Goal: Communication & Community: Ask a question

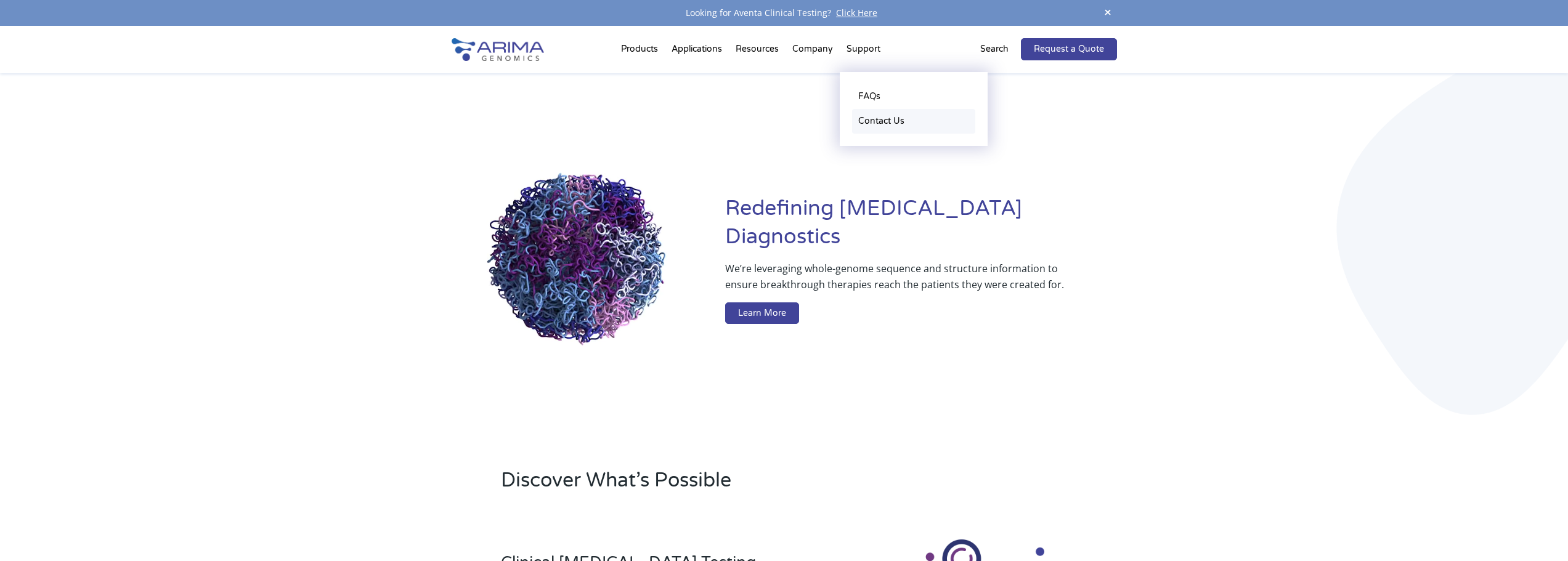
click at [891, 121] on link "Contact Us" at bounding box center [914, 121] width 123 height 24
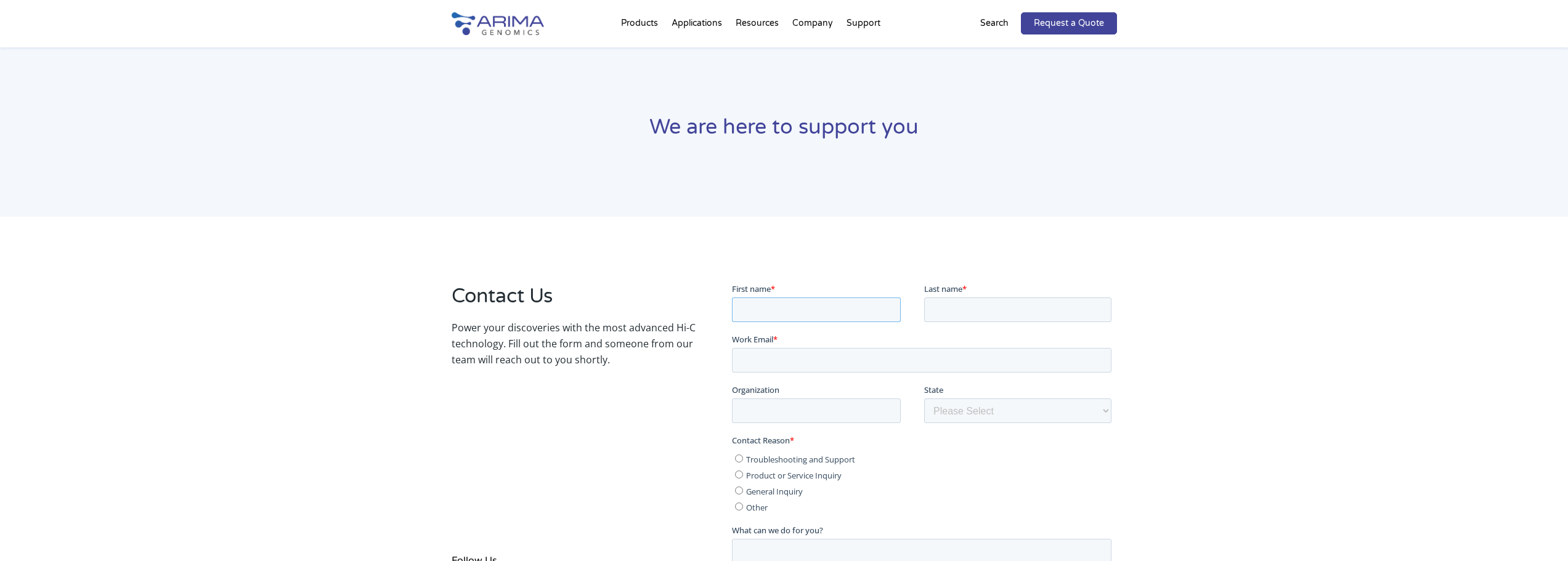
click at [795, 304] on input "First name *" at bounding box center [816, 309] width 169 height 24
type input "Brenna"
type input "Lobb"
type input "brenna@iprocess.net"
click at [835, 404] on input "Organization" at bounding box center [816, 410] width 169 height 24
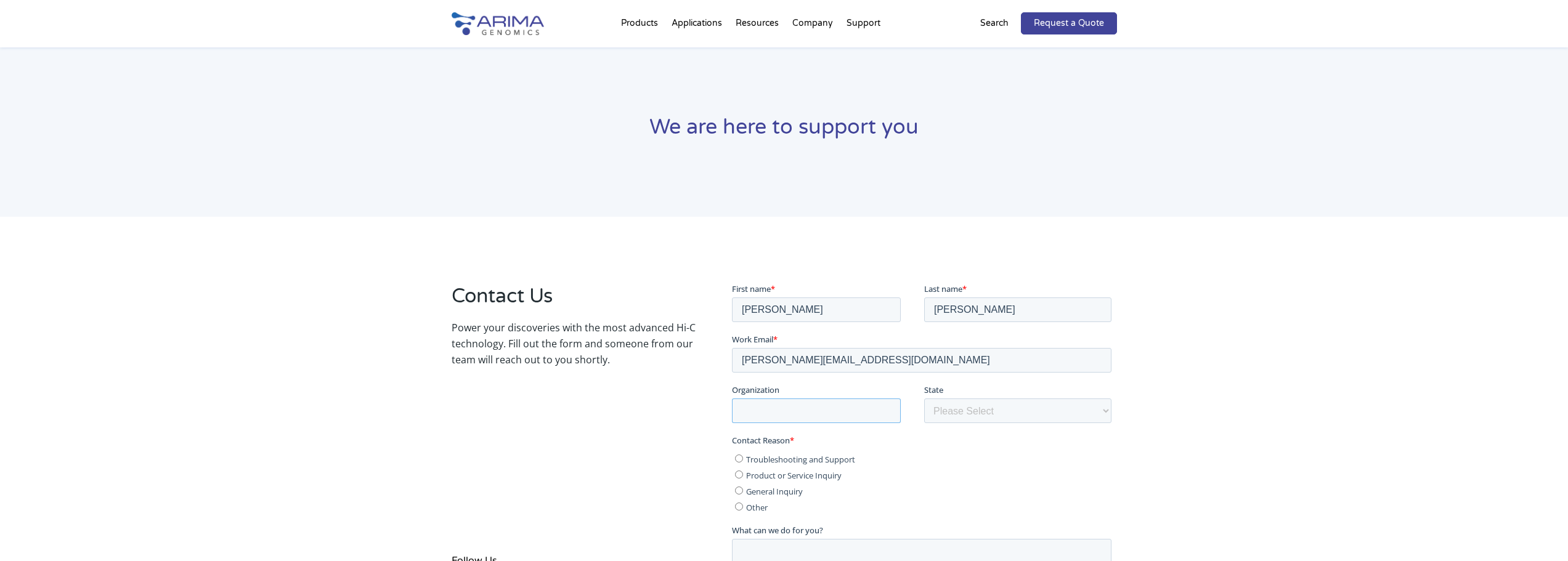
type input "iProcess Global Research"
click at [974, 411] on select "Please Select Other/Non-US Alabama Alaska Arizona Arkansas California Colorado …" at bounding box center [1018, 410] width 187 height 24
select select "Texas"
click at [924, 398] on select "Please Select Other/Non-US Alabama Alaska Arizona Arkansas California Colorado …" at bounding box center [1018, 410] width 187 height 24
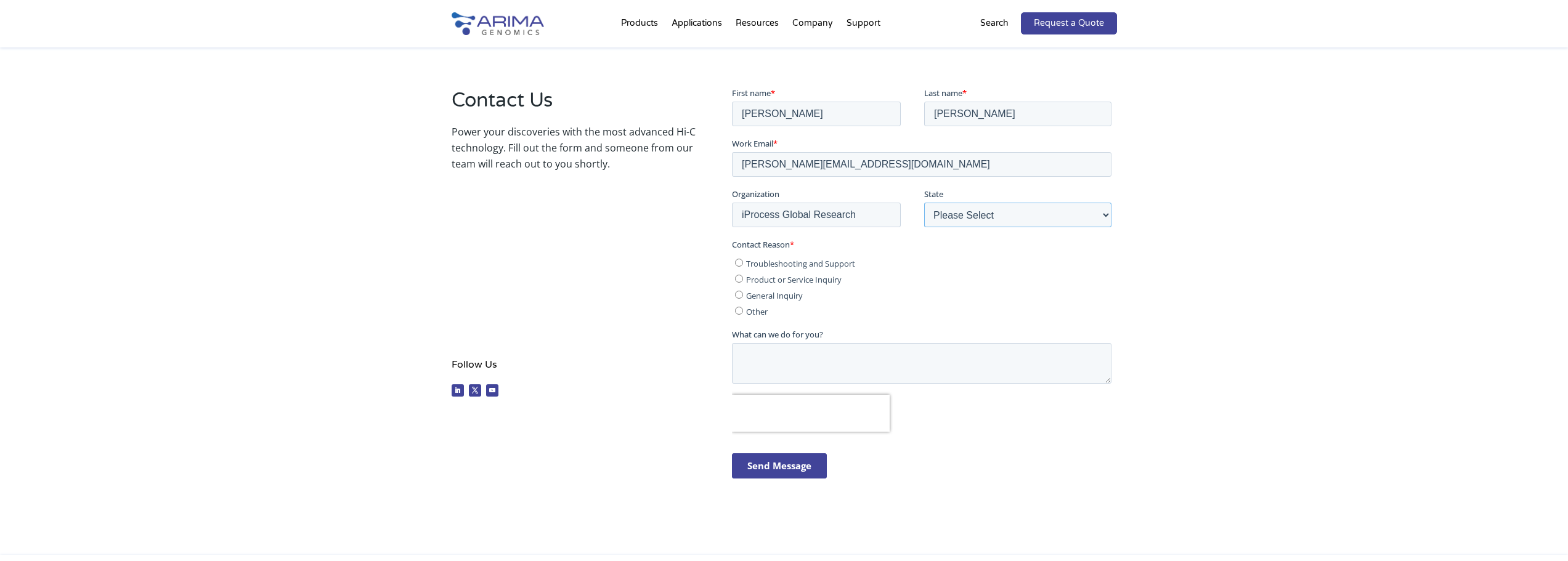
scroll to position [198, 0]
click at [738, 291] on input "General Inquiry" at bounding box center [739, 293] width 8 height 8
radio input "true"
click at [804, 349] on textarea "What can we do for you?" at bounding box center [921, 362] width 380 height 40
click at [811, 360] on textarea "What can we do for you?" at bounding box center [921, 362] width 380 height 40
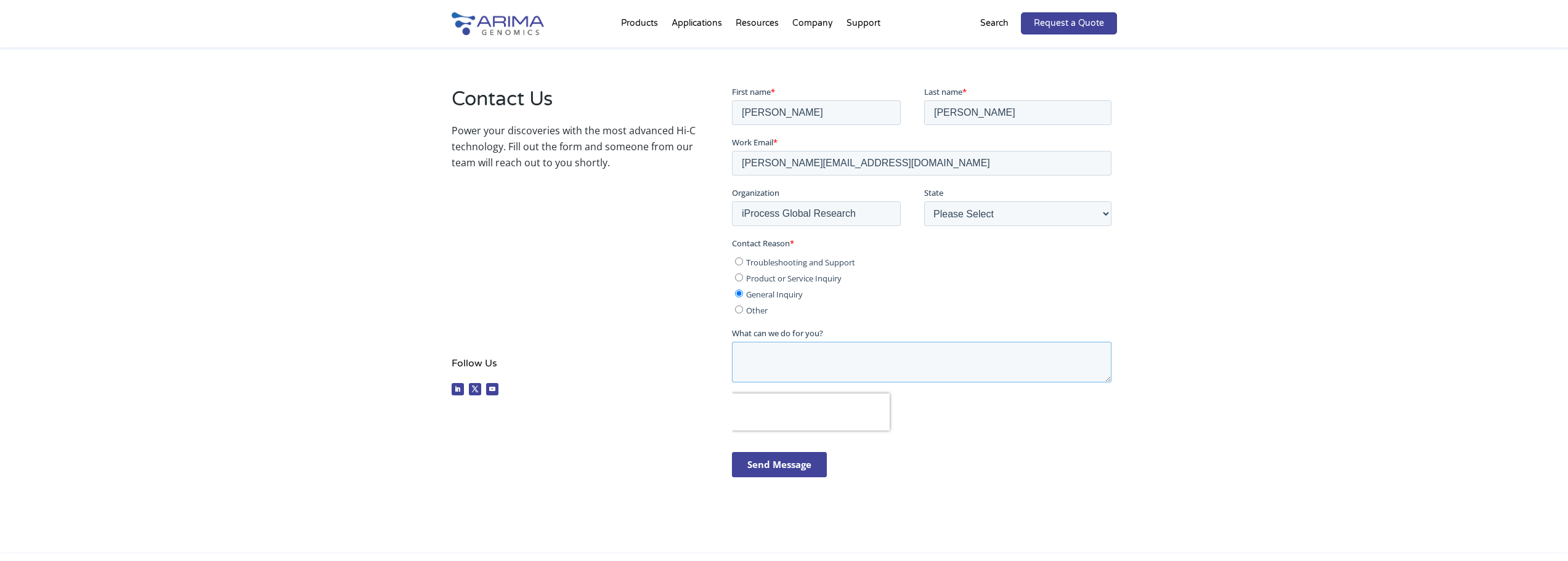
paste textarea "We would like to discuss the services your company offers in more detail."
drag, startPoint x: 1068, startPoint y: 357, endPoint x: 736, endPoint y: 361, distance: 332.0
click at [733, 363] on textarea "We would like to discuss the services your company offers in more detail." at bounding box center [921, 362] width 380 height 40
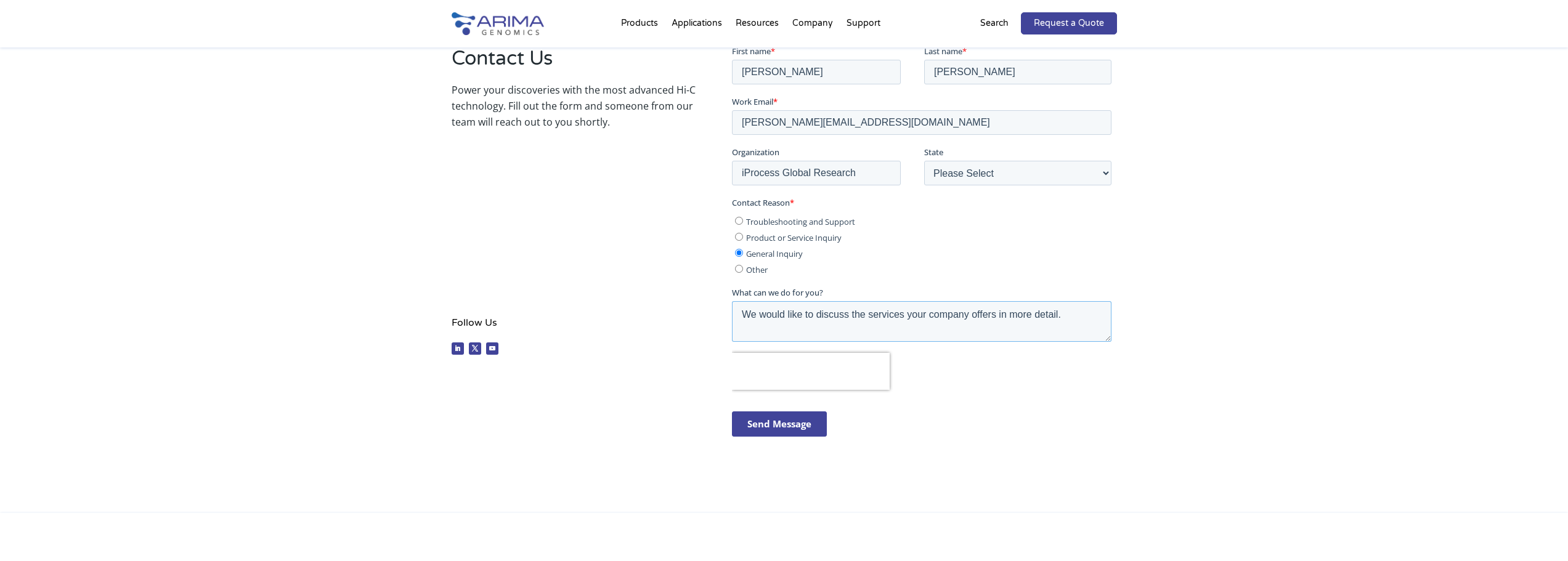
scroll to position [259, 0]
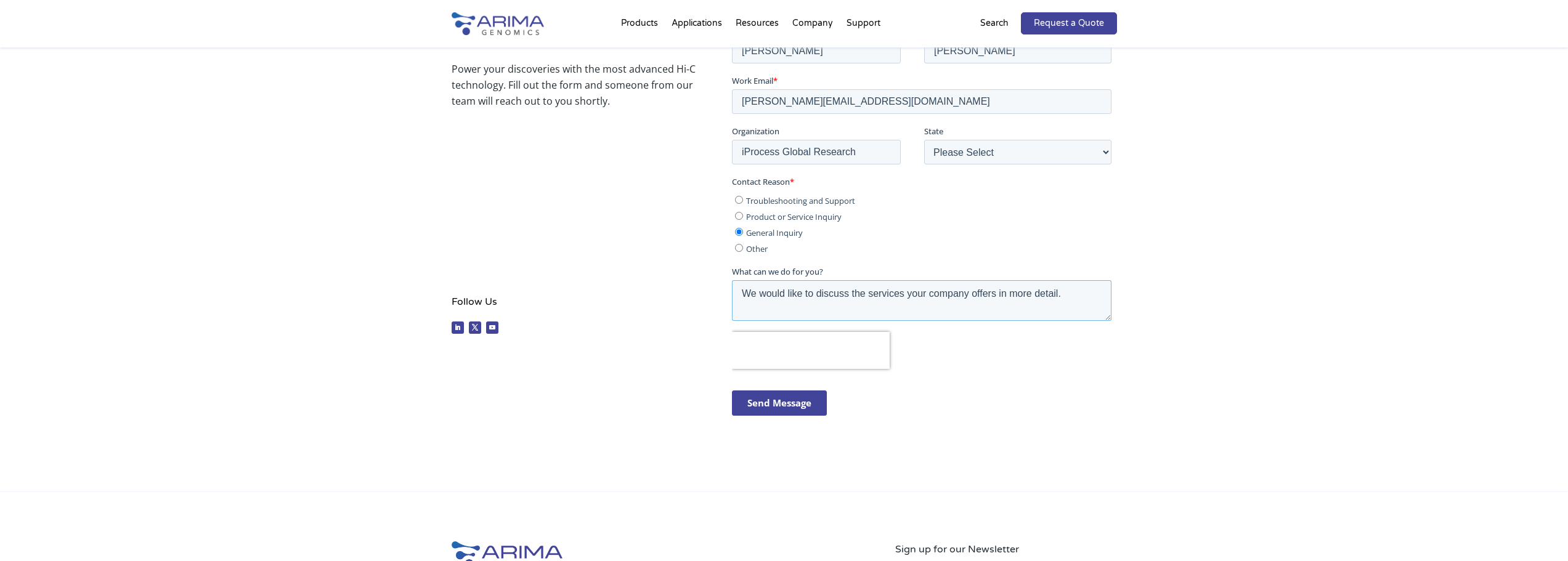
type textarea "We would like to discuss the services your company offers in more detail."
click at [792, 409] on input "Send Message" at bounding box center [779, 402] width 95 height 25
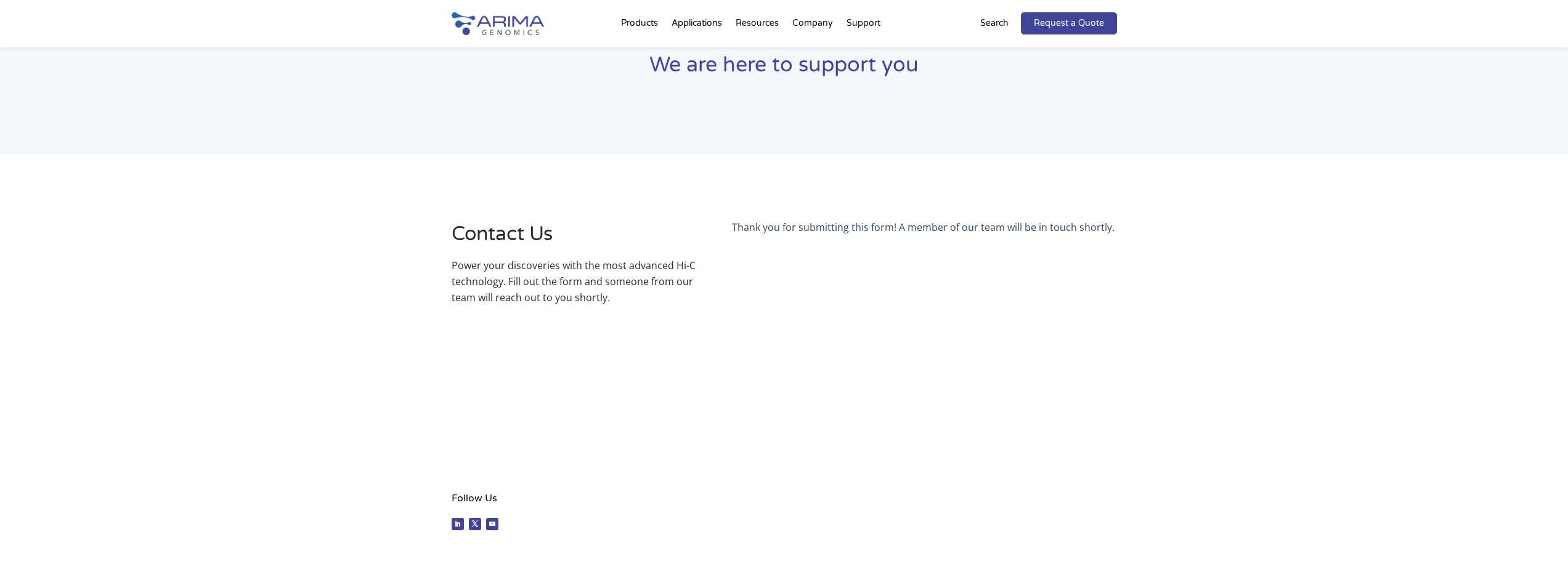
scroll to position [62, 0]
